Goal: Information Seeking & Learning: Check status

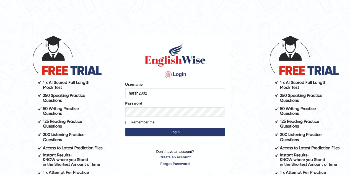
type input "harsh2002"
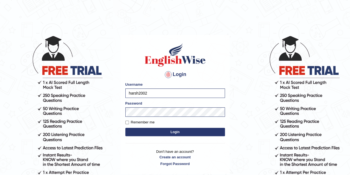
click at [136, 129] on button "Login" at bounding box center [175, 132] width 100 height 8
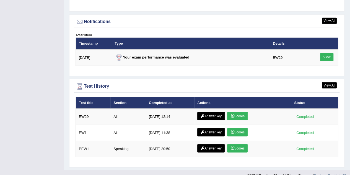
scroll to position [695, 0]
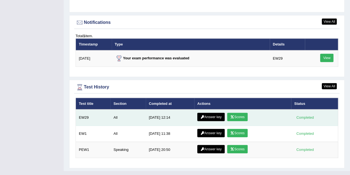
click at [234, 116] on icon at bounding box center [232, 116] width 4 height 3
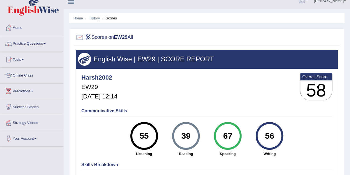
scroll to position [5, 0]
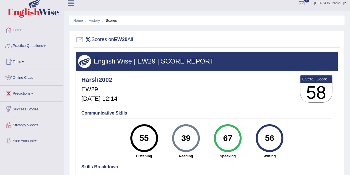
click at [313, 94] on h3 "58" at bounding box center [317, 93] width 32 height 20
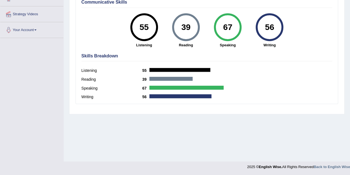
scroll to position [0, 0]
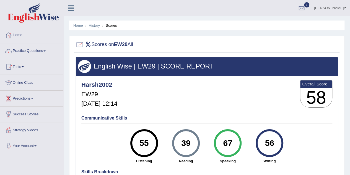
click at [96, 25] on link "History" at bounding box center [94, 25] width 11 height 4
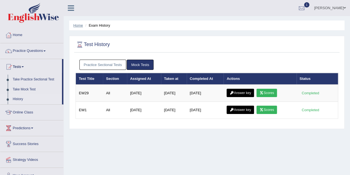
click at [79, 24] on link "Home" at bounding box center [78, 25] width 10 height 4
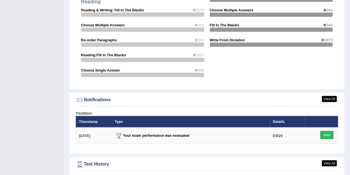
scroll to position [667, 0]
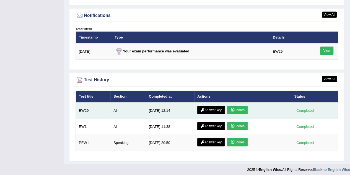
click at [213, 106] on link "Answer key" at bounding box center [211, 110] width 27 height 8
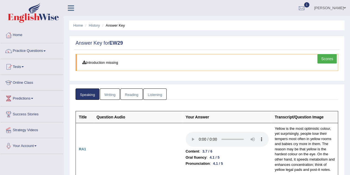
click at [155, 91] on link "Listening" at bounding box center [155, 93] width 23 height 11
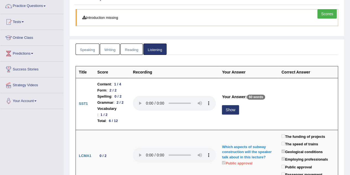
scroll to position [44, 0]
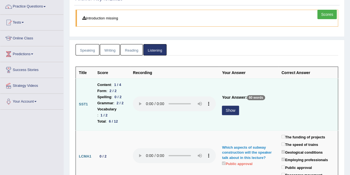
click at [237, 111] on div "Show" at bounding box center [248, 111] width 53 height 11
click at [239, 106] on button "Show" at bounding box center [230, 110] width 17 height 9
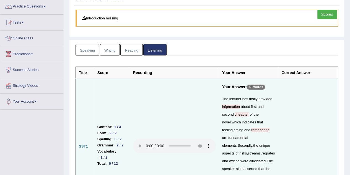
click at [235, 106] on span "infprmation" at bounding box center [231, 106] width 18 height 4
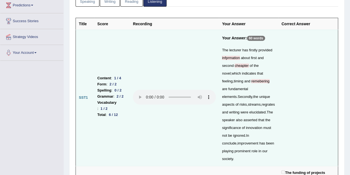
scroll to position [93, 0]
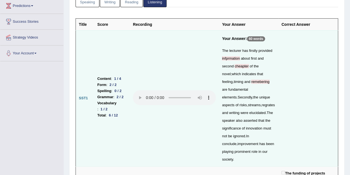
click at [245, 66] on span "cheapter" at bounding box center [242, 66] width 14 height 4
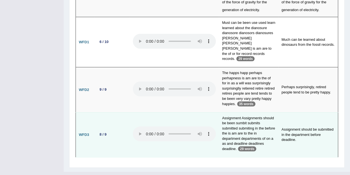
scroll to position [1814, 0]
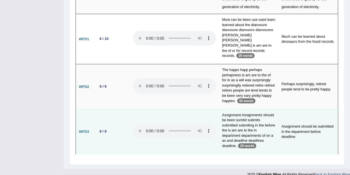
click at [247, 109] on td "Assignment Assignments should be been sumbit submits submitted submiting in the…" at bounding box center [249, 131] width 60 height 45
click at [260, 122] on td "Assignment Assignments should be been sumbit submits submitted submiting in the…" at bounding box center [249, 131] width 60 height 45
click at [267, 119] on td "Assignment Assignments should be been sumbit submits submitted submiting in the…" at bounding box center [249, 131] width 60 height 45
click at [238, 132] on td "Assignment Assignments should be been sumbit submits submitted submiting in the…" at bounding box center [249, 131] width 60 height 45
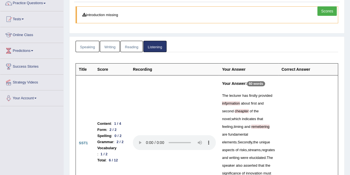
scroll to position [0, 0]
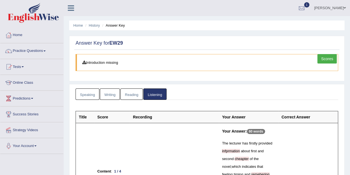
click at [108, 95] on link "Writing" at bounding box center [110, 93] width 20 height 11
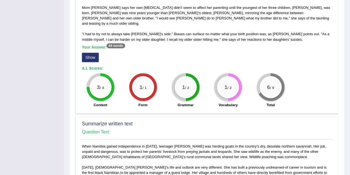
scroll to position [174, 0]
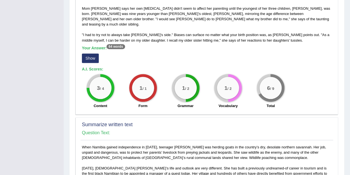
click at [94, 54] on button "Show" at bounding box center [90, 57] width 17 height 9
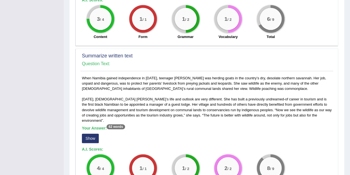
scroll to position [241, 0]
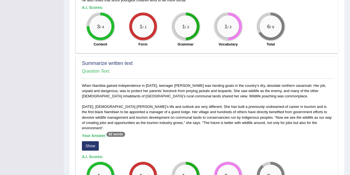
click at [94, 141] on button "Show" at bounding box center [90, 145] width 17 height 9
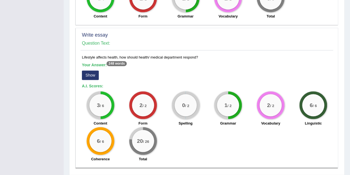
scroll to position [429, 0]
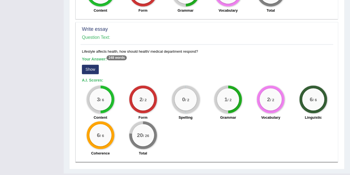
click at [93, 65] on button "Show" at bounding box center [90, 69] width 17 height 9
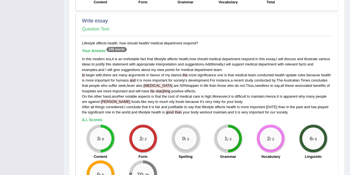
scroll to position [457, 0]
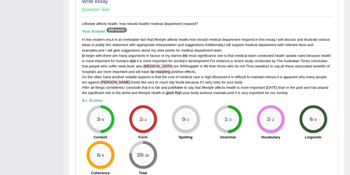
click at [170, 64] on span "weekness" at bounding box center [158, 66] width 29 height 4
click at [172, 64] on span "weekness" at bounding box center [158, 66] width 29 height 4
click at [173, 64] on span "weekness" at bounding box center [158, 66] width 29 height 4
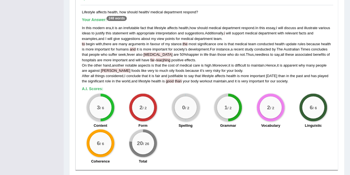
scroll to position [469, 0]
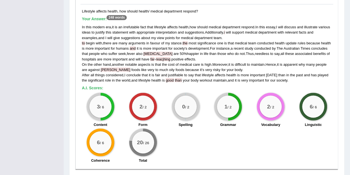
click at [109, 73] on span "considered" at bounding box center [115, 75] width 18 height 4
click at [106, 67] on span "junck" at bounding box center [116, 69] width 30 height 4
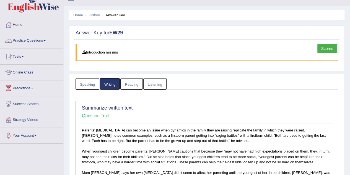
scroll to position [0, 0]
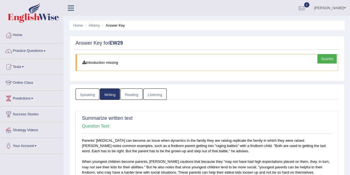
click at [88, 97] on link "Speaking" at bounding box center [88, 93] width 24 height 11
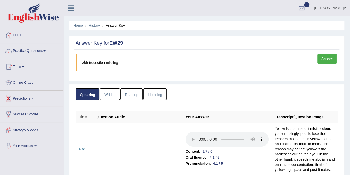
click at [129, 91] on link "Reading" at bounding box center [132, 93] width 22 height 11
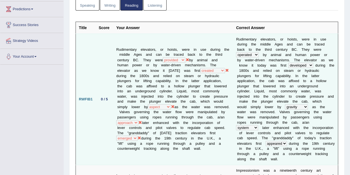
scroll to position [90, 0]
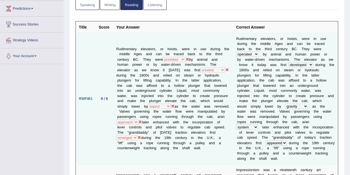
click at [189, 57] on icon at bounding box center [188, 59] width 4 height 4
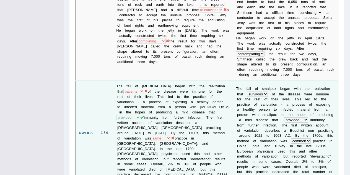
scroll to position [670, 0]
click at [155, 80] on td "The fall of smallpox began with the realization that people victims survivors p…" at bounding box center [173, 132] width 120 height 105
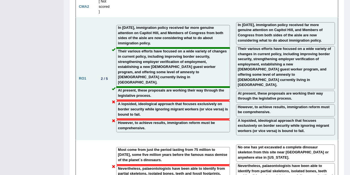
scroll to position [950, 0]
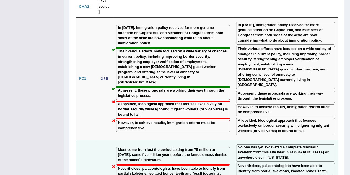
click at [182, 166] on label "Nevertheless, palaeontologists have been able to identify from partial skeleton…" at bounding box center [173, 176] width 111 height 21
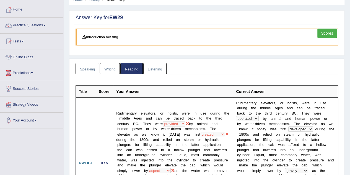
scroll to position [0, 0]
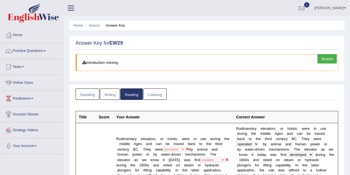
click at [85, 96] on link "Speaking" at bounding box center [88, 93] width 24 height 11
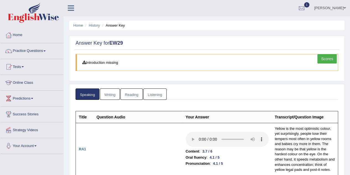
click at [306, 12] on div at bounding box center [302, 8] width 8 height 8
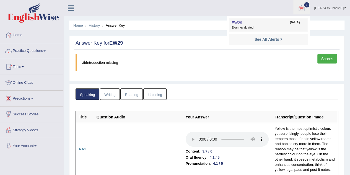
click at [296, 25] on link "EW29 Sep 3, 2025 Exam evaluated" at bounding box center [268, 25] width 76 height 12
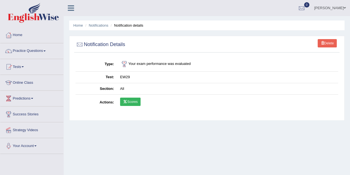
click at [131, 101] on link "Scores" at bounding box center [130, 102] width 21 height 8
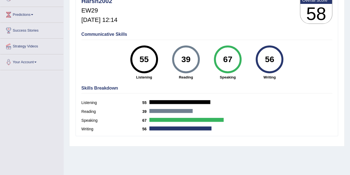
scroll to position [83, 0]
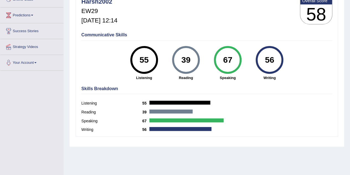
click at [227, 62] on div "67" at bounding box center [228, 59] width 20 height 23
click at [227, 63] on div "67" at bounding box center [228, 59] width 20 height 23
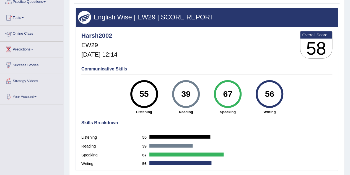
scroll to position [0, 0]
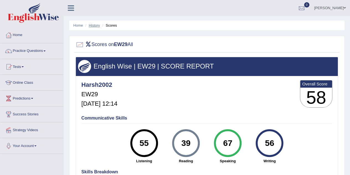
click at [91, 24] on link "History" at bounding box center [94, 25] width 11 height 4
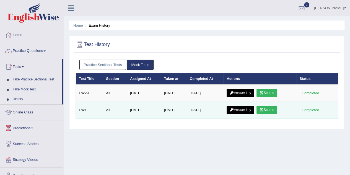
click at [264, 110] on icon at bounding box center [262, 109] width 4 height 3
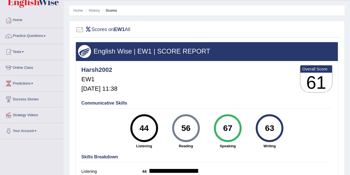
scroll to position [12, 0]
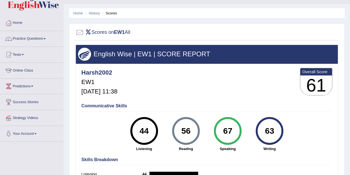
click at [93, 16] on li "History" at bounding box center [92, 13] width 16 height 5
click at [93, 12] on link "History" at bounding box center [94, 13] width 11 height 4
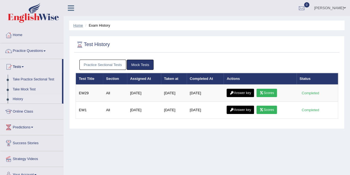
click at [78, 26] on link "Home" at bounding box center [78, 25] width 10 height 4
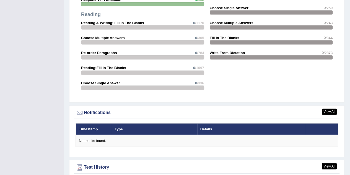
scroll to position [657, 0]
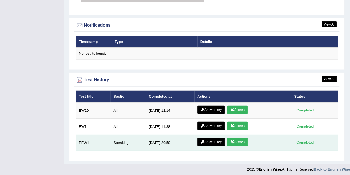
click at [235, 140] on link "Scores" at bounding box center [237, 142] width 21 height 8
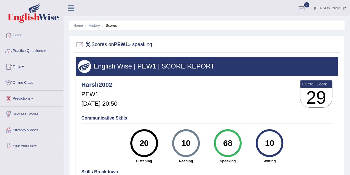
click at [78, 25] on link "Home" at bounding box center [78, 25] width 10 height 4
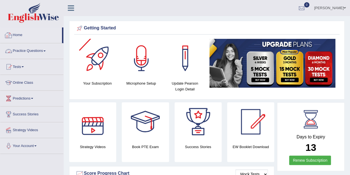
click at [69, 9] on icon at bounding box center [71, 7] width 6 height 7
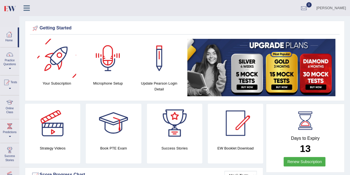
click at [25, 11] on icon at bounding box center [27, 7] width 6 height 7
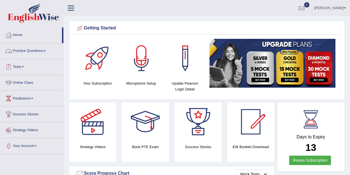
click at [19, 68] on link "Tests" at bounding box center [31, 66] width 63 height 14
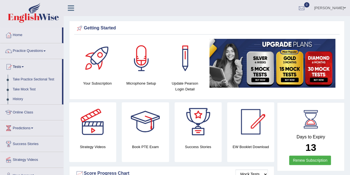
click at [17, 100] on link "History" at bounding box center [36, 99] width 52 height 10
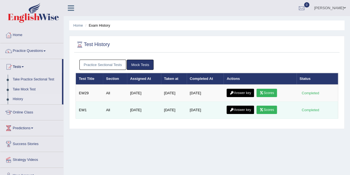
click at [259, 111] on link "Scores" at bounding box center [267, 110] width 21 height 8
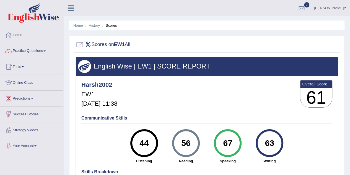
click at [94, 22] on ul "Home History Scores" at bounding box center [207, 26] width 276 height 10
click at [93, 26] on link "History" at bounding box center [94, 25] width 11 height 4
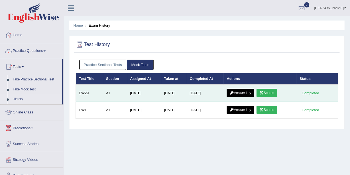
click at [269, 91] on link "Scores" at bounding box center [267, 93] width 21 height 8
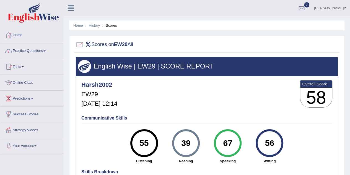
click at [96, 22] on ul "Home History Scores" at bounding box center [207, 26] width 276 height 10
click at [93, 21] on ul "Home History Scores" at bounding box center [207, 26] width 276 height 10
click at [96, 24] on link "History" at bounding box center [94, 25] width 11 height 4
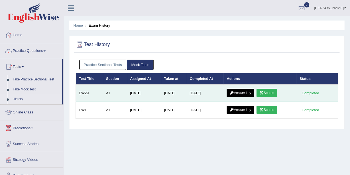
click at [275, 90] on link "Scores" at bounding box center [267, 93] width 21 height 8
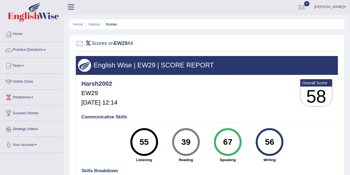
scroll to position [2, 0]
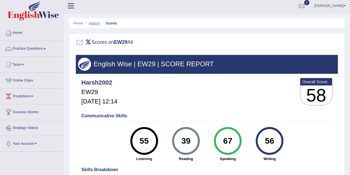
click at [91, 24] on link "History" at bounding box center [94, 23] width 11 height 4
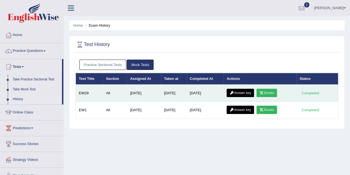
click at [238, 91] on link "Answer key" at bounding box center [240, 93] width 27 height 8
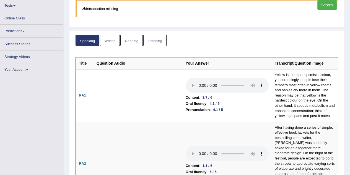
scroll to position [57, 0]
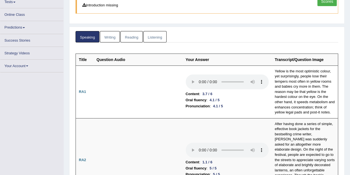
click at [107, 39] on link "Writing" at bounding box center [110, 36] width 20 height 11
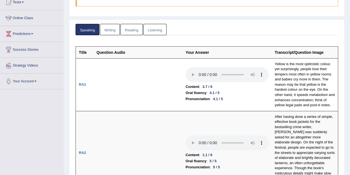
click at [110, 32] on link "Writing" at bounding box center [110, 29] width 20 height 11
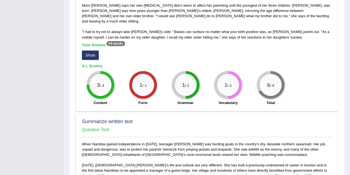
scroll to position [178, 0]
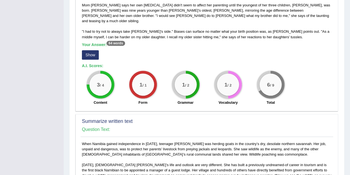
click at [114, 34] on div "Parents' [MEDICAL_DATA] can become an issue when dynamics in the family they ar…" at bounding box center [207, 34] width 253 height 148
click at [119, 41] on sup "64 words" at bounding box center [116, 43] width 18 height 5
click at [116, 41] on sup "64 words" at bounding box center [116, 43] width 18 height 5
click at [115, 41] on sup "64 words" at bounding box center [116, 43] width 18 height 5
click at [117, 41] on sup "64 words" at bounding box center [116, 43] width 18 height 5
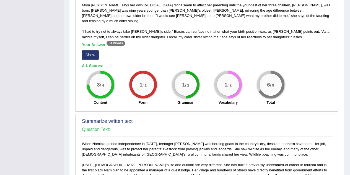
click at [119, 41] on sup "64 words" at bounding box center [116, 43] width 18 height 5
click at [117, 41] on sup "64 words" at bounding box center [116, 43] width 18 height 5
click at [91, 50] on button "Show" at bounding box center [90, 54] width 17 height 9
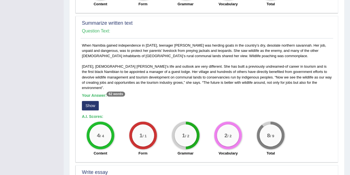
scroll to position [281, 0]
click at [90, 101] on button "Show" at bounding box center [90, 105] width 17 height 9
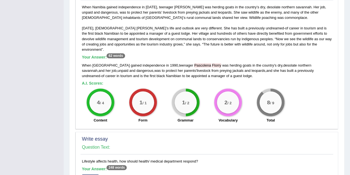
scroll to position [317, 0]
